Goal: Task Accomplishment & Management: Use online tool/utility

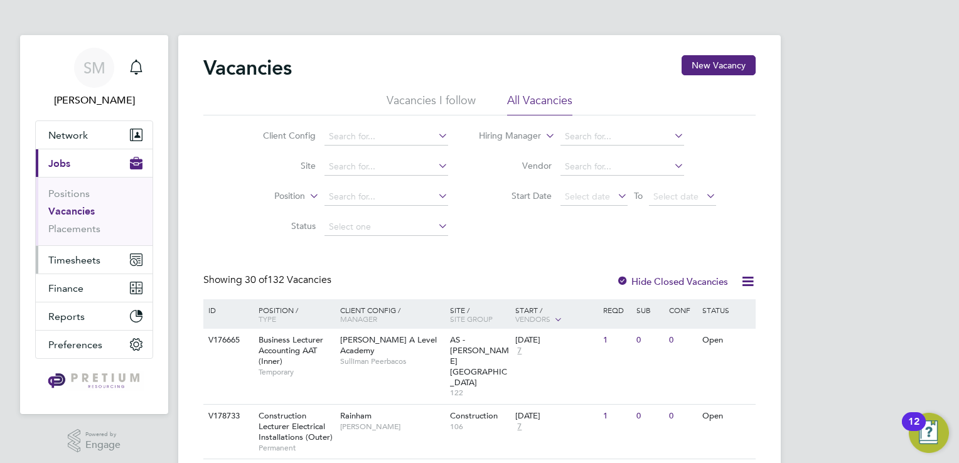
click at [91, 249] on button "Timesheets" at bounding box center [94, 260] width 117 height 28
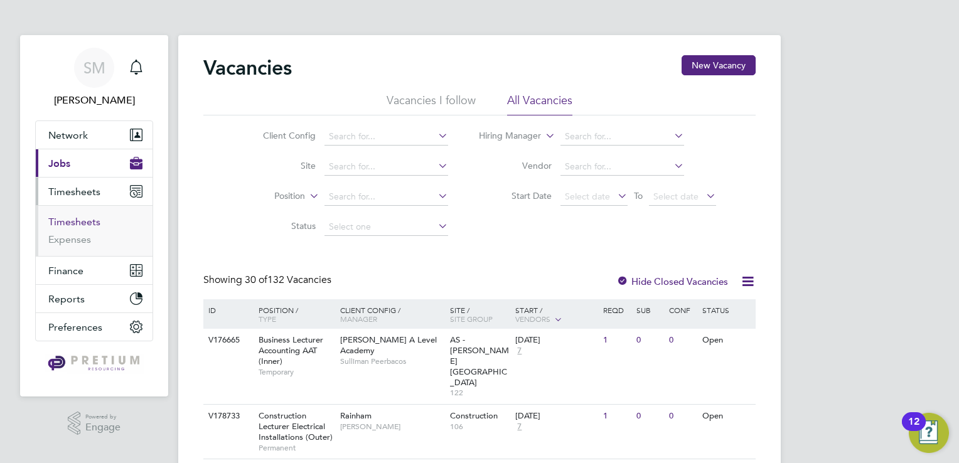
click at [88, 224] on link "Timesheets" at bounding box center [74, 222] width 52 height 12
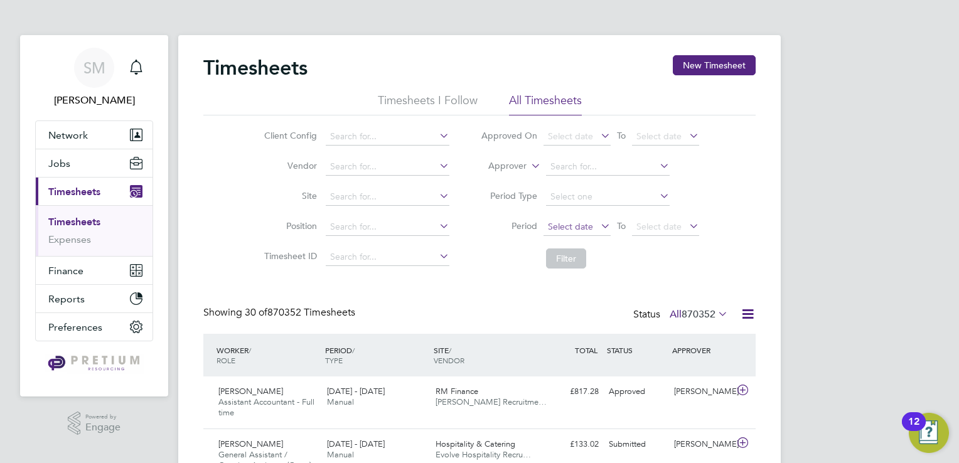
click at [577, 227] on span "Select date" at bounding box center [570, 226] width 45 height 11
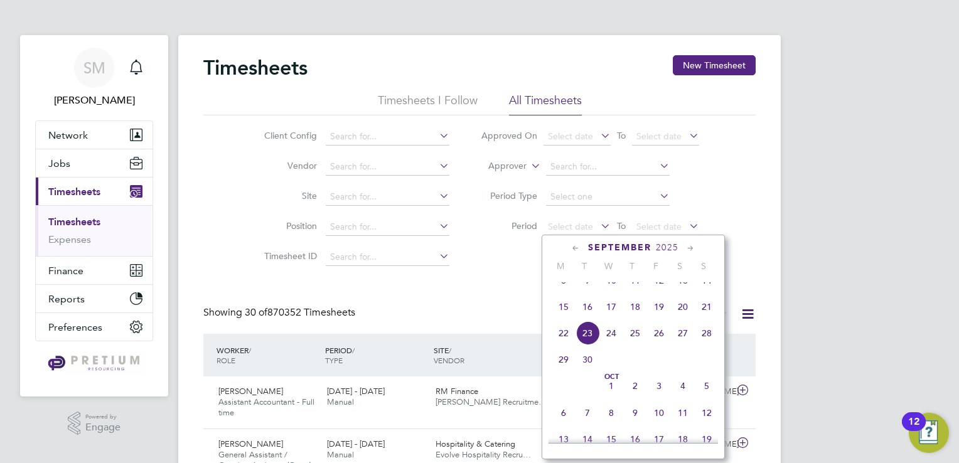
click at [561, 316] on span "15" at bounding box center [564, 307] width 24 height 24
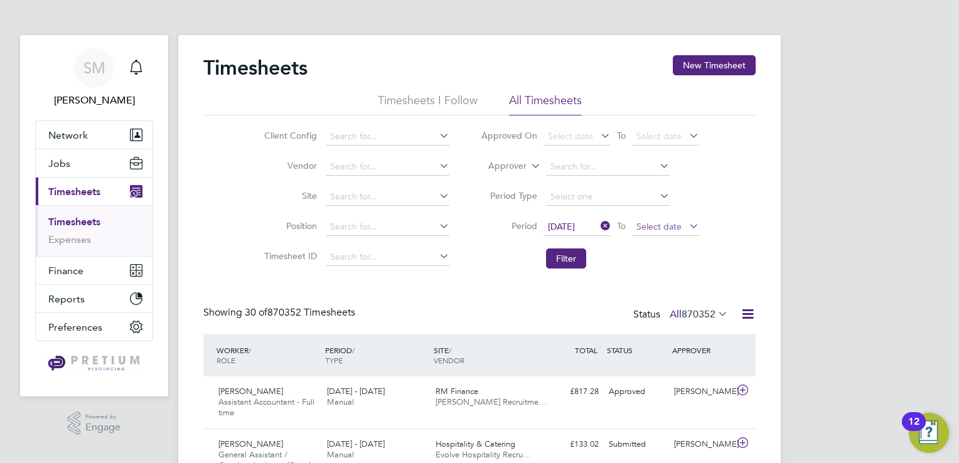
click at [657, 229] on span "Select date" at bounding box center [658, 226] width 45 height 11
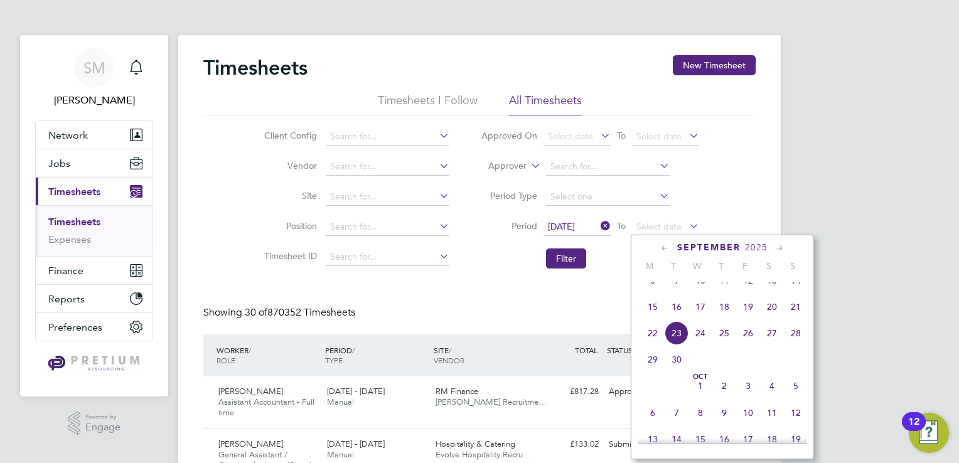
click at [792, 309] on span "21" at bounding box center [796, 307] width 24 height 24
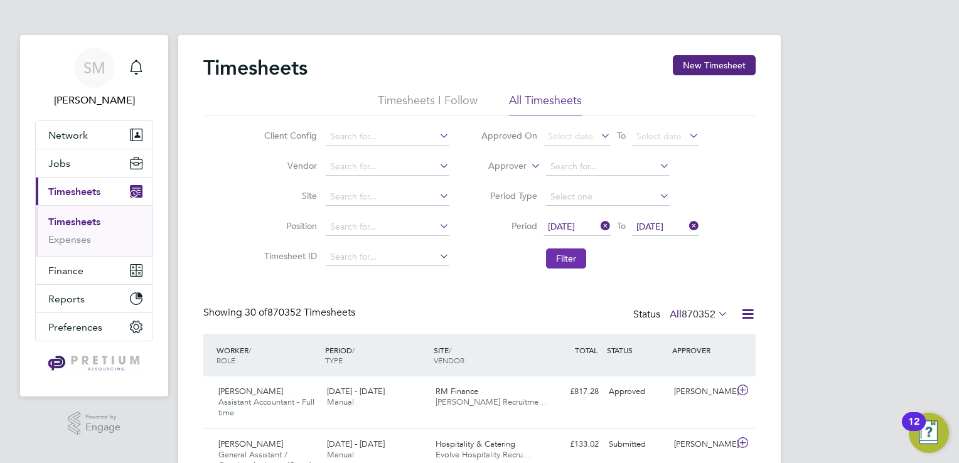
click at [572, 262] on button "Filter" at bounding box center [566, 259] width 40 height 20
click at [753, 319] on icon at bounding box center [748, 314] width 16 height 16
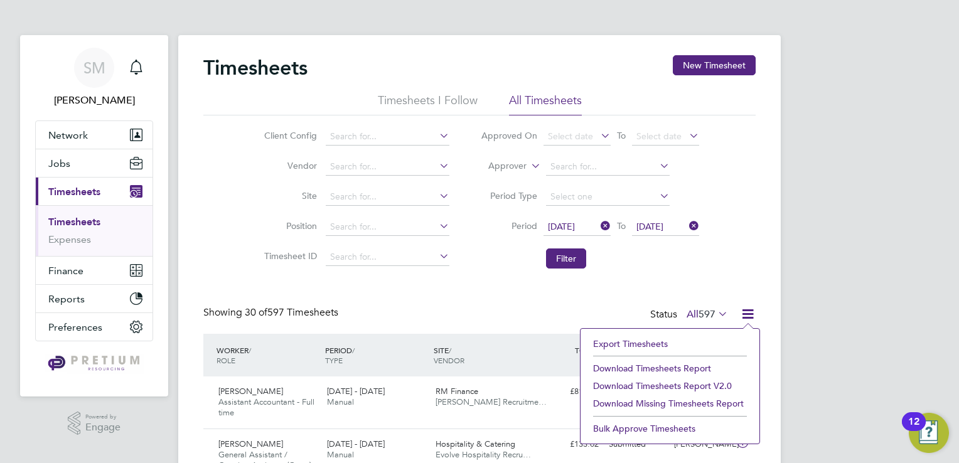
click at [688, 384] on li "Download Timesheets Report v2.0" at bounding box center [670, 386] width 166 height 18
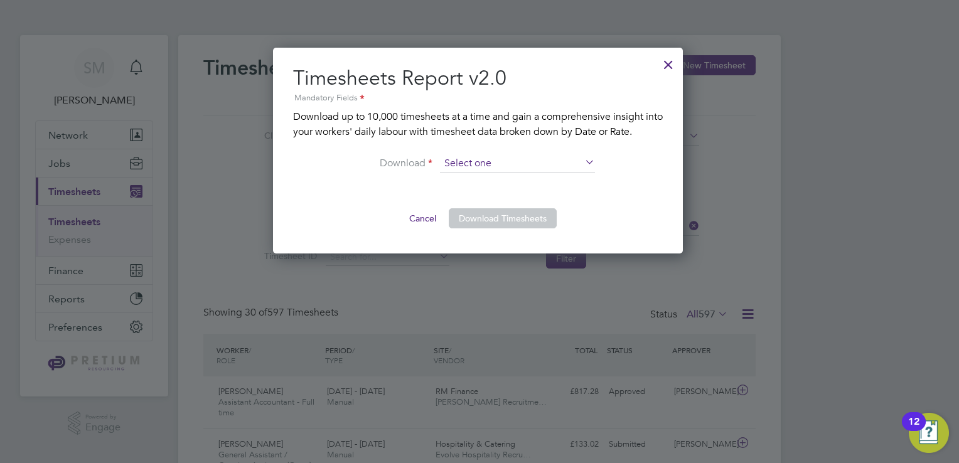
click at [473, 157] on input at bounding box center [517, 163] width 155 height 19
click at [477, 180] on li "By Rate" at bounding box center [518, 181] width 156 height 16
type input "By Rate"
click at [488, 220] on button "Download Timesheets" at bounding box center [503, 218] width 108 height 20
